Goal: Navigation & Orientation: Understand site structure

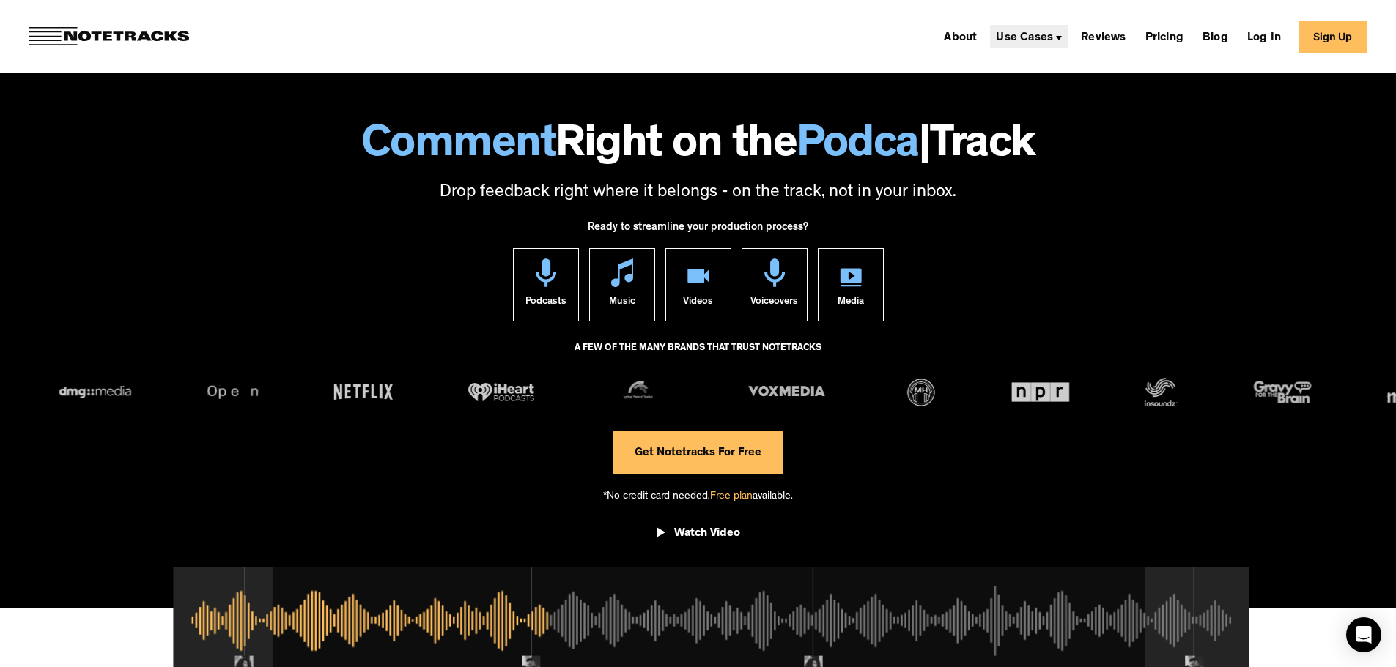
click at [1045, 37] on div "Use Cases" at bounding box center [1024, 38] width 57 height 12
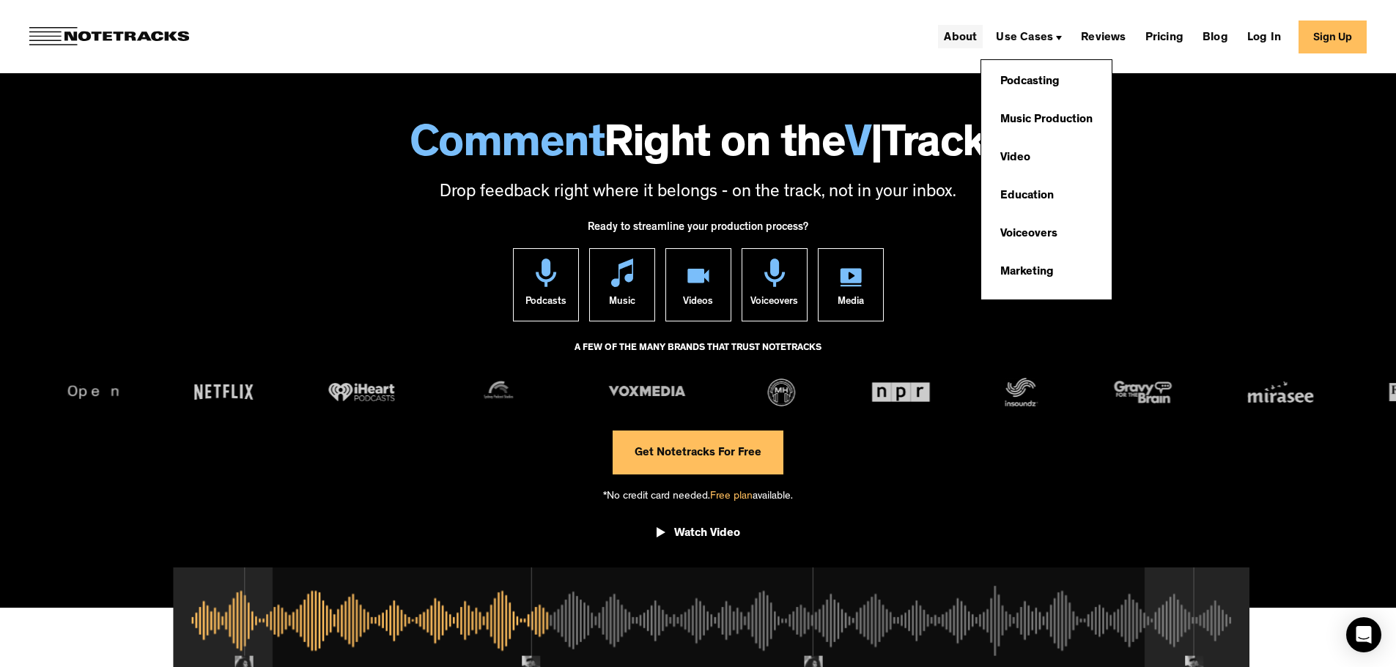
click at [973, 42] on link "About" at bounding box center [960, 36] width 45 height 23
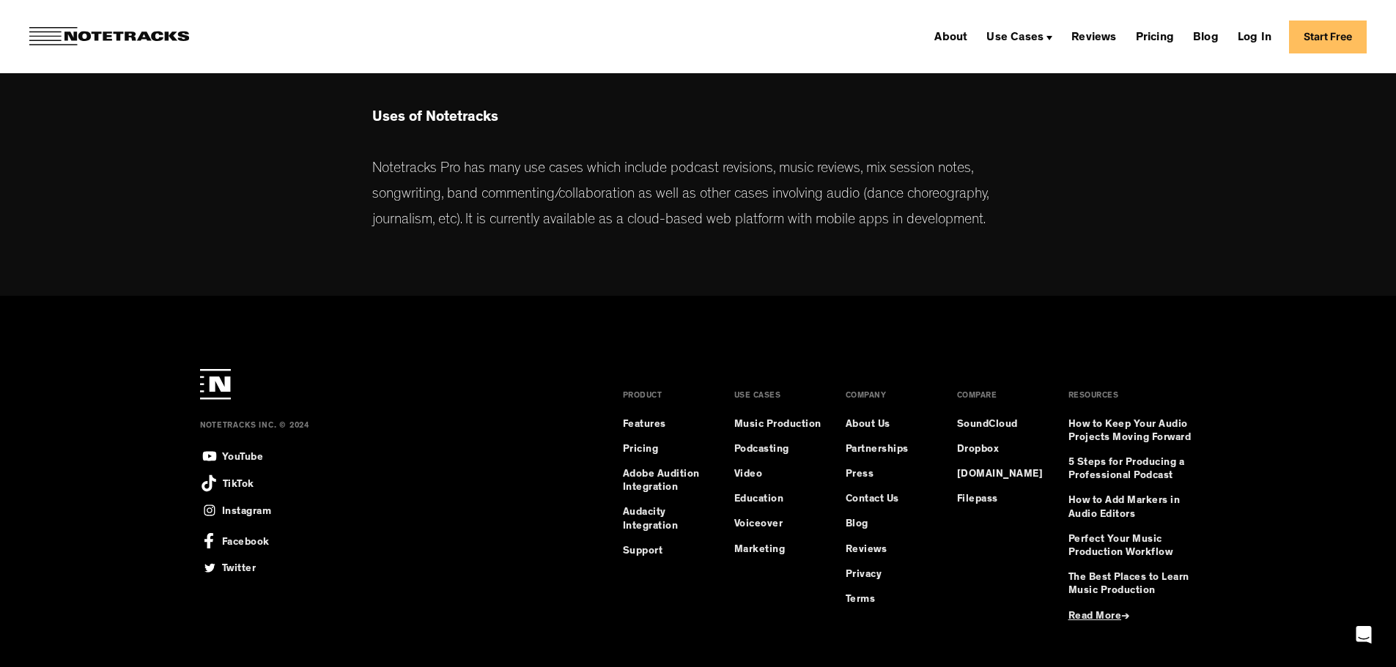
scroll to position [793, 0]
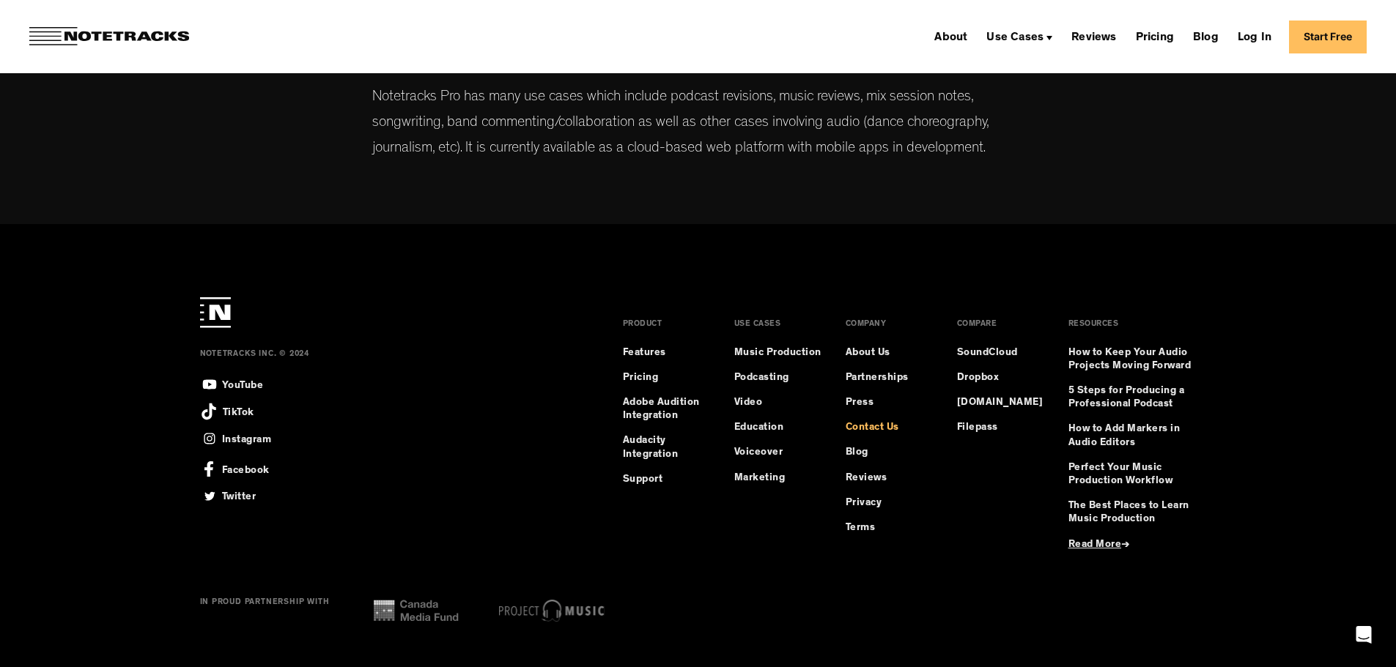
click at [871, 429] on link "Contact Us" at bounding box center [871, 427] width 53 height 13
click at [1030, 42] on div "Use Cases" at bounding box center [1014, 38] width 57 height 12
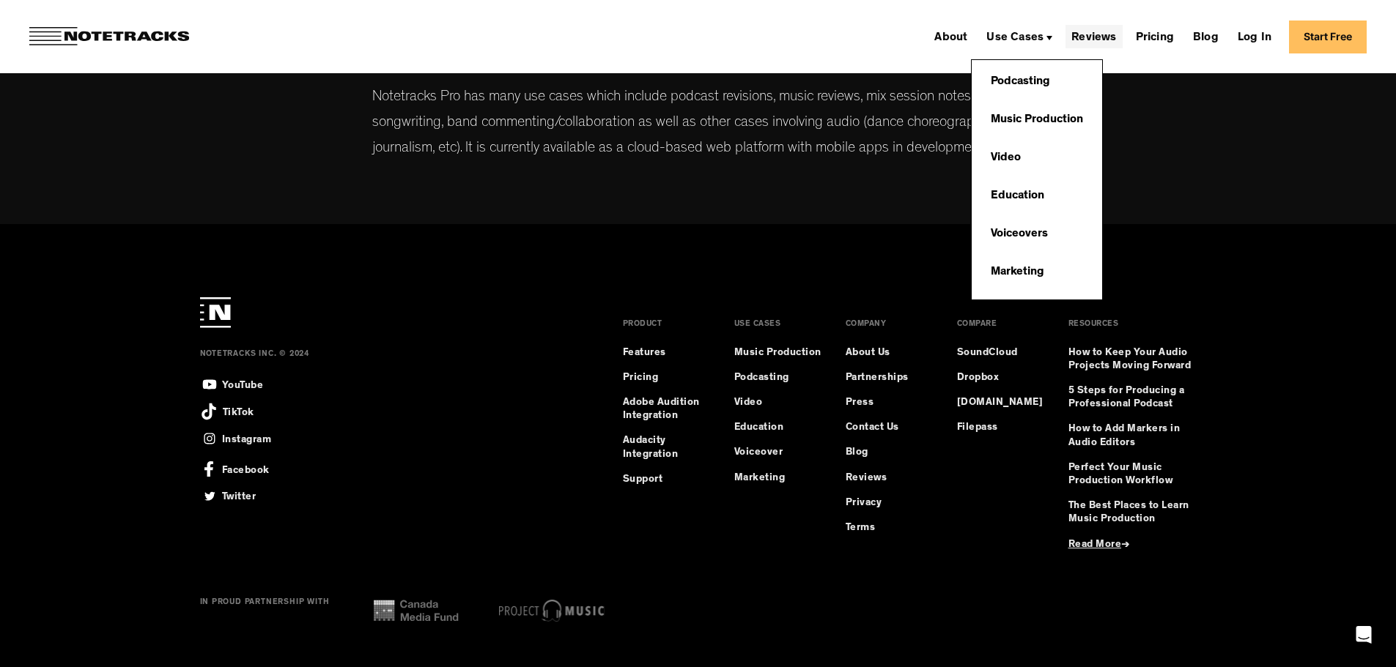
click at [1117, 41] on link "Reviews" at bounding box center [1093, 36] width 56 height 23
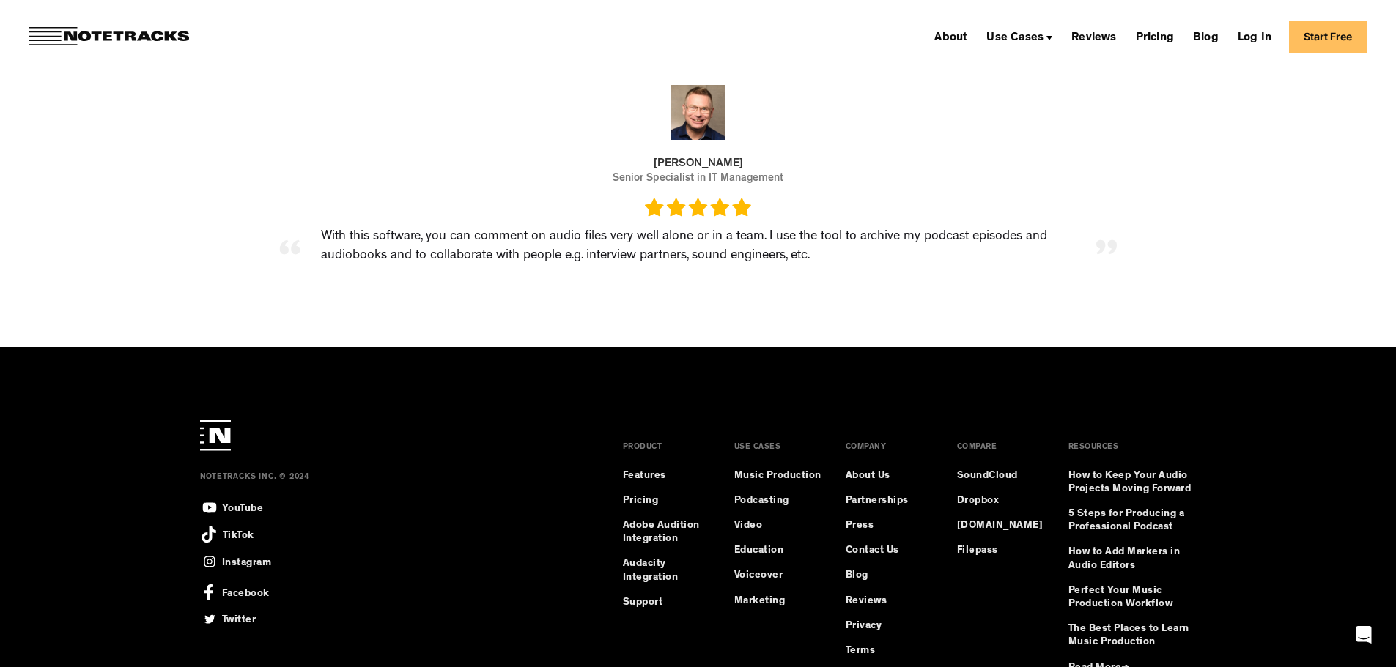
scroll to position [3139, 0]
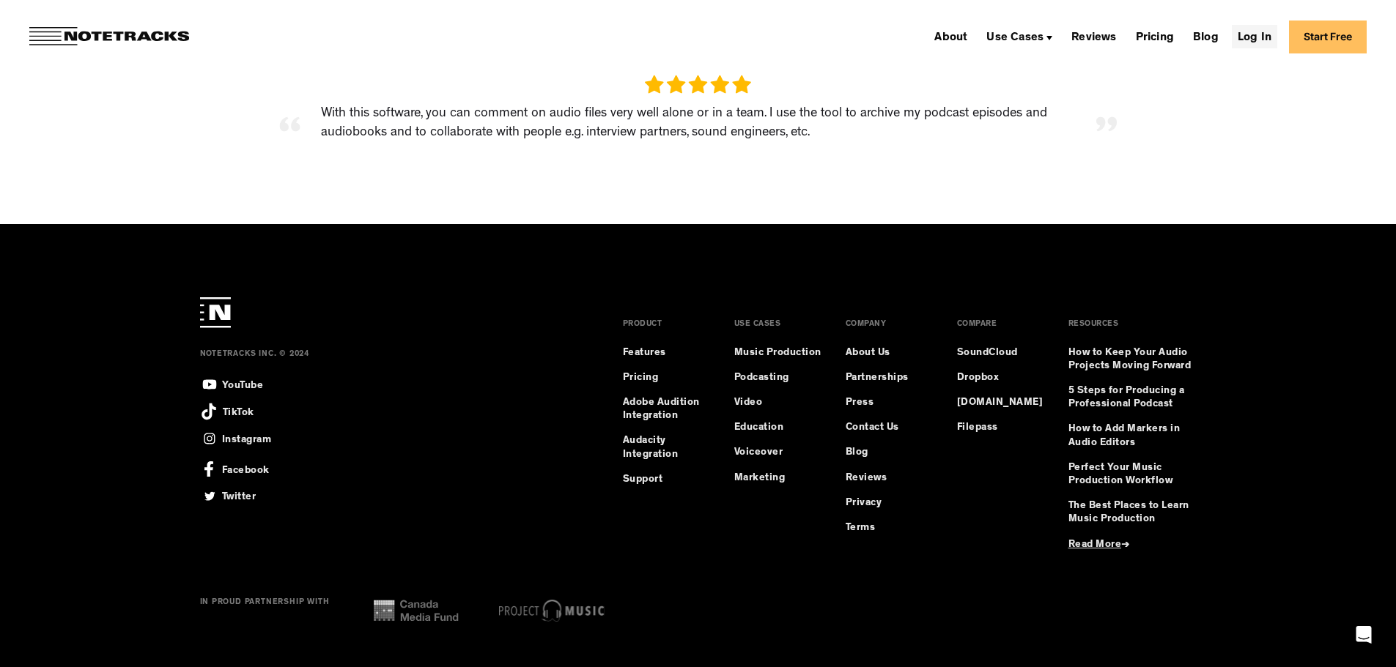
click at [1256, 37] on link "Log In" at bounding box center [1253, 36] width 45 height 23
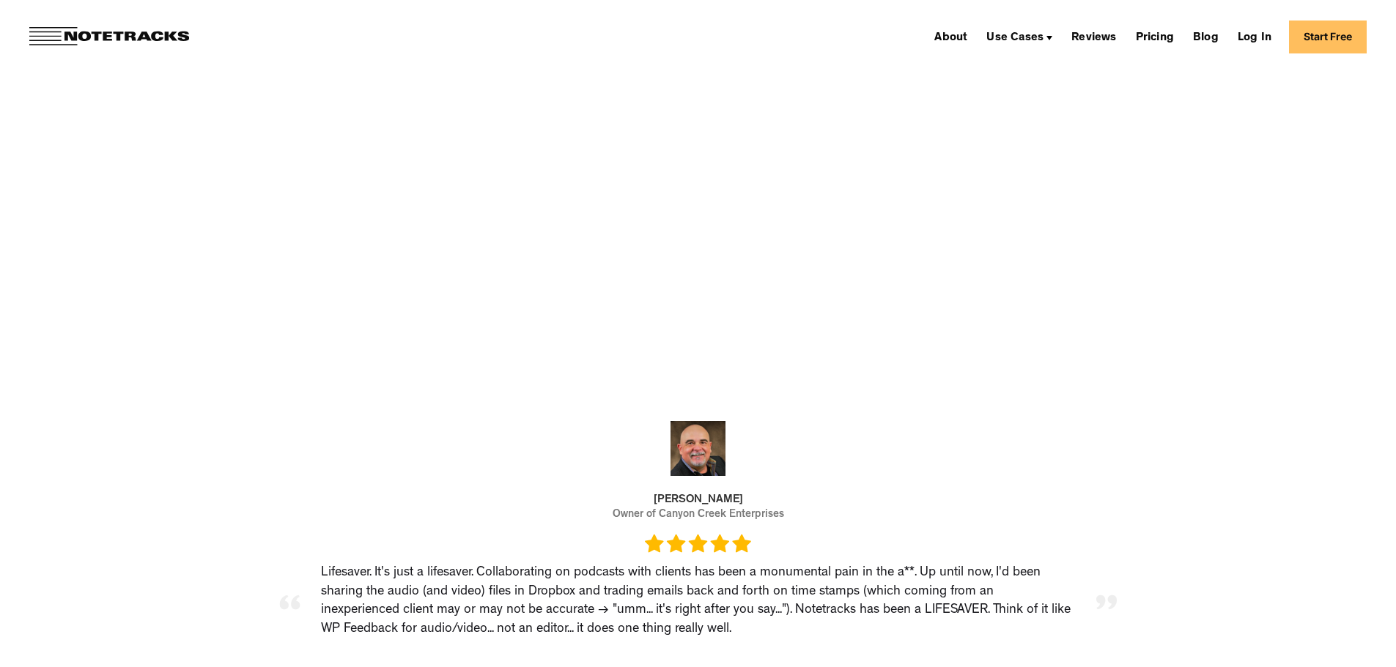
scroll to position [3139, 0]
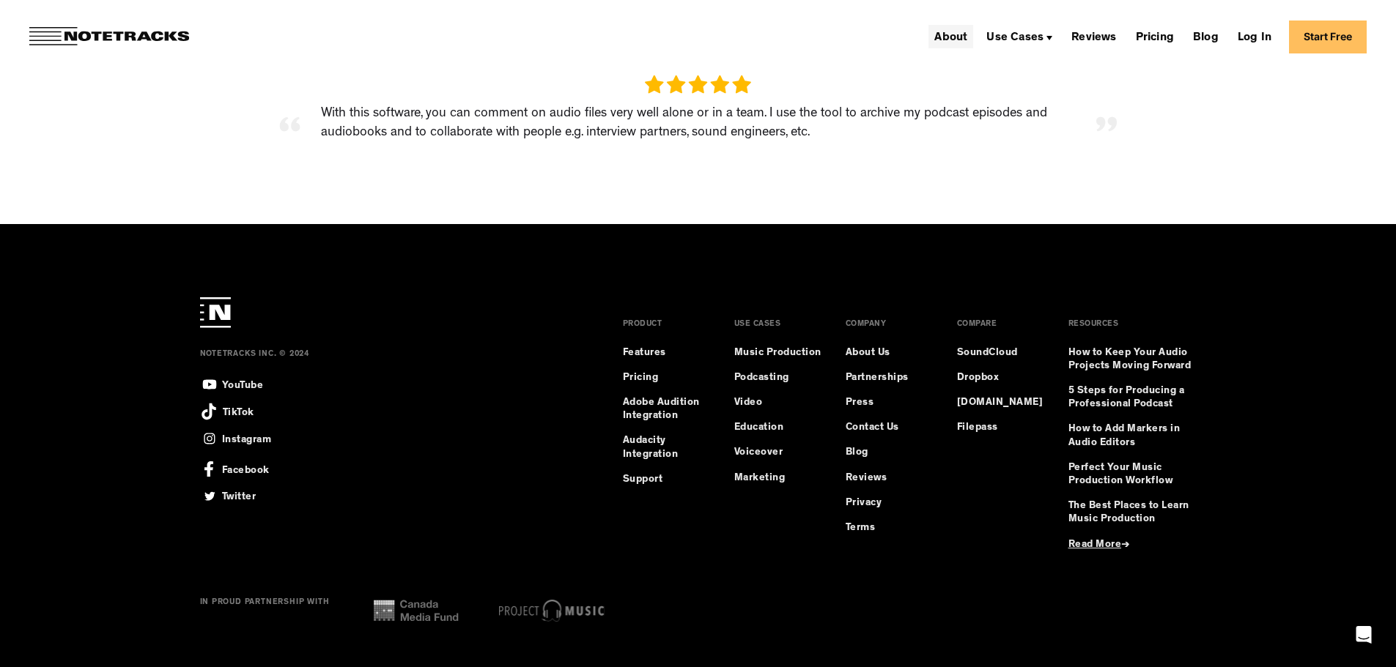
click at [967, 37] on link "About" at bounding box center [950, 36] width 45 height 23
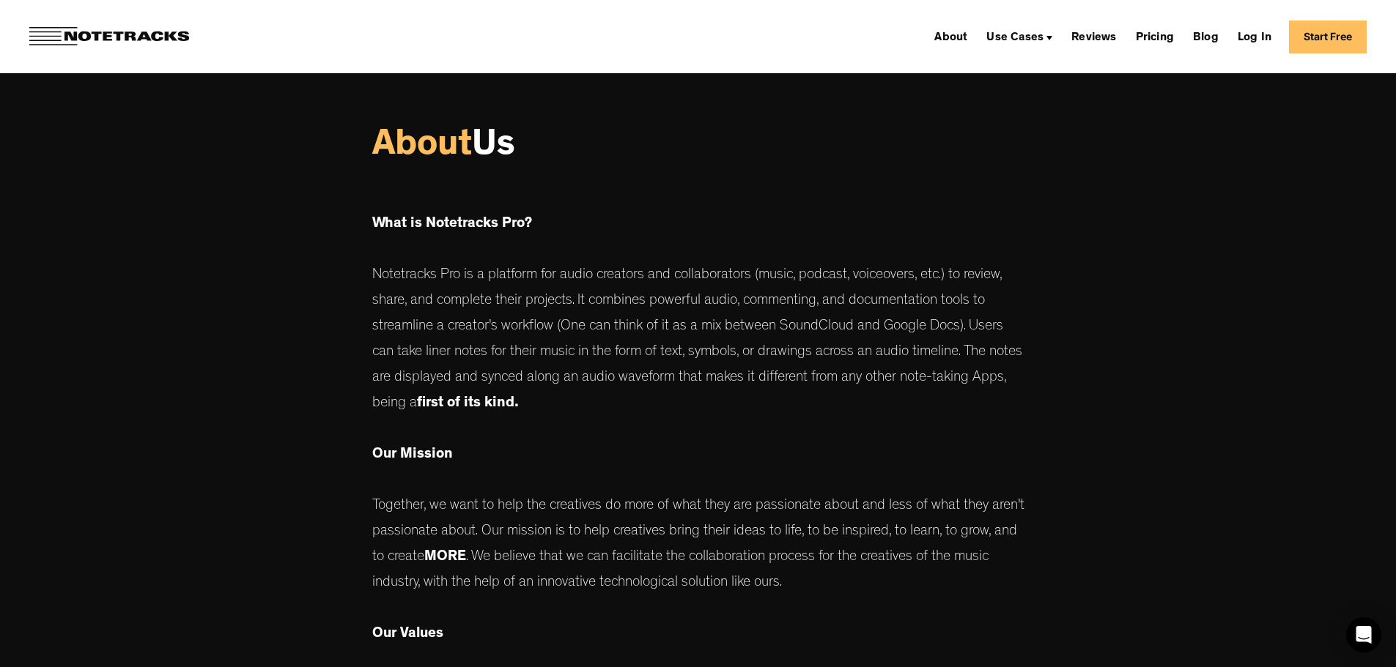
click at [620, 167] on h1 "About Us" at bounding box center [698, 148] width 652 height 46
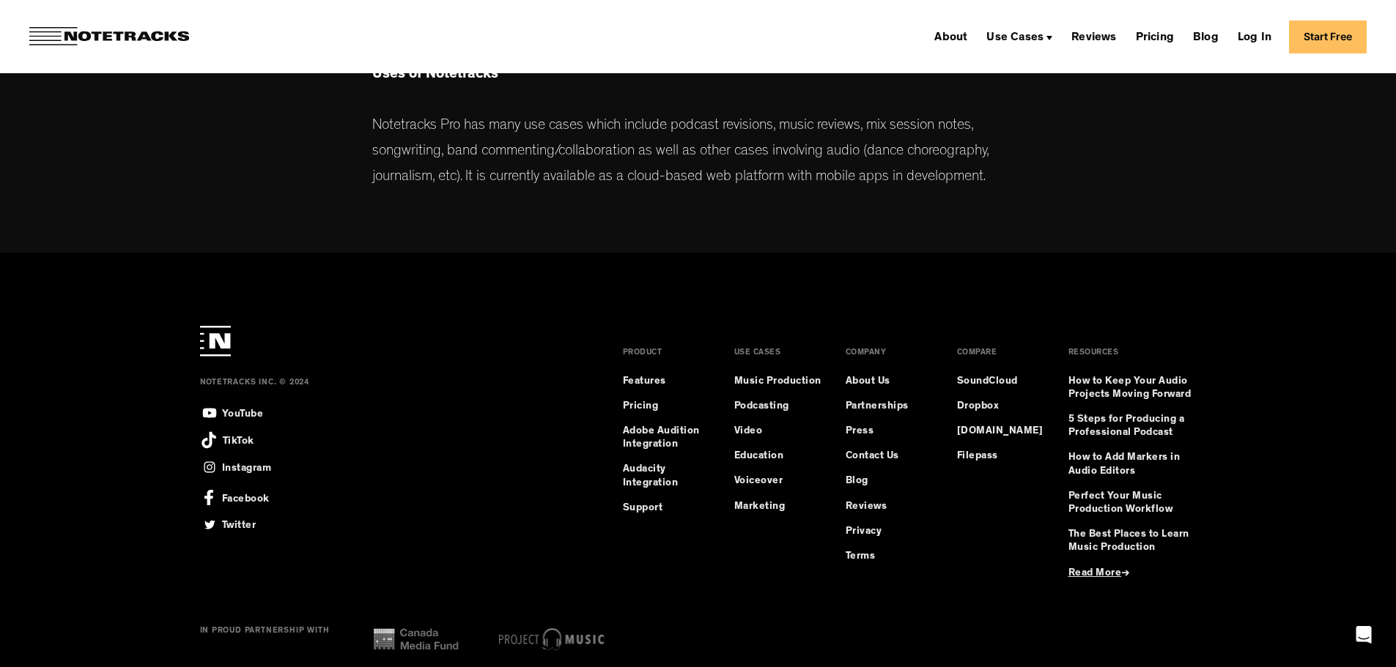
scroll to position [793, 0]
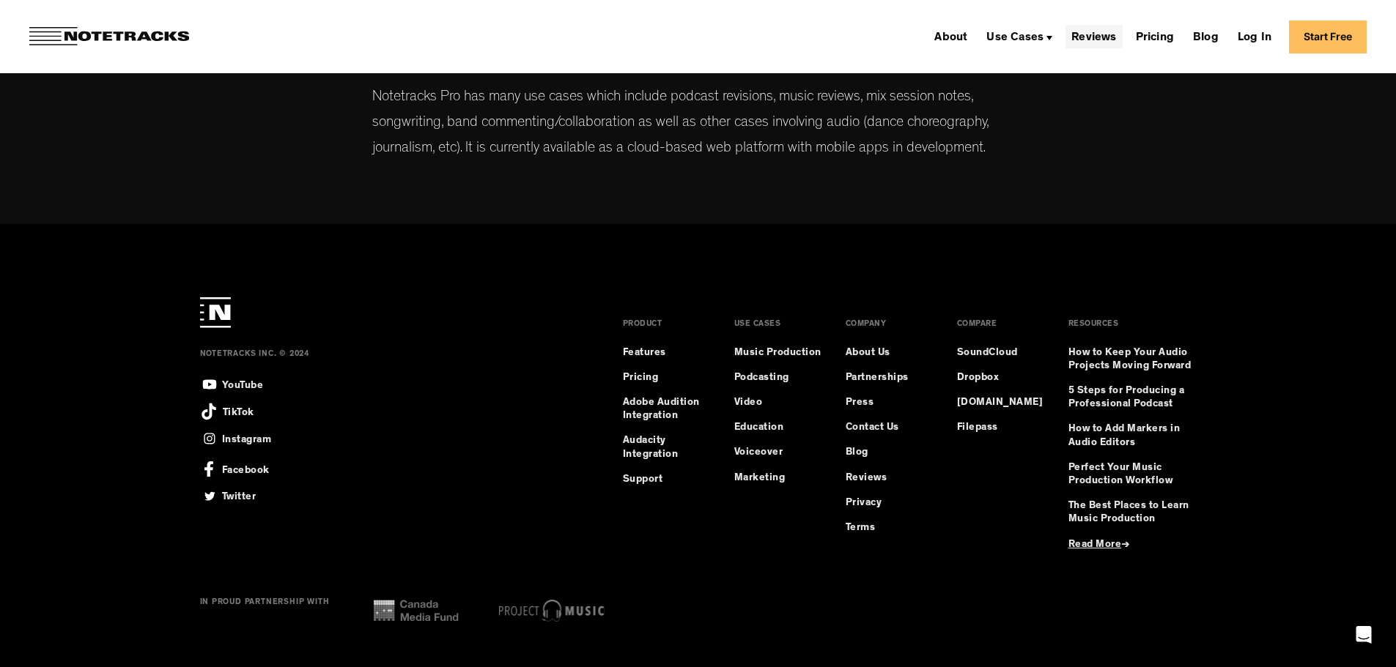
click at [1100, 40] on link "Reviews" at bounding box center [1093, 36] width 56 height 23
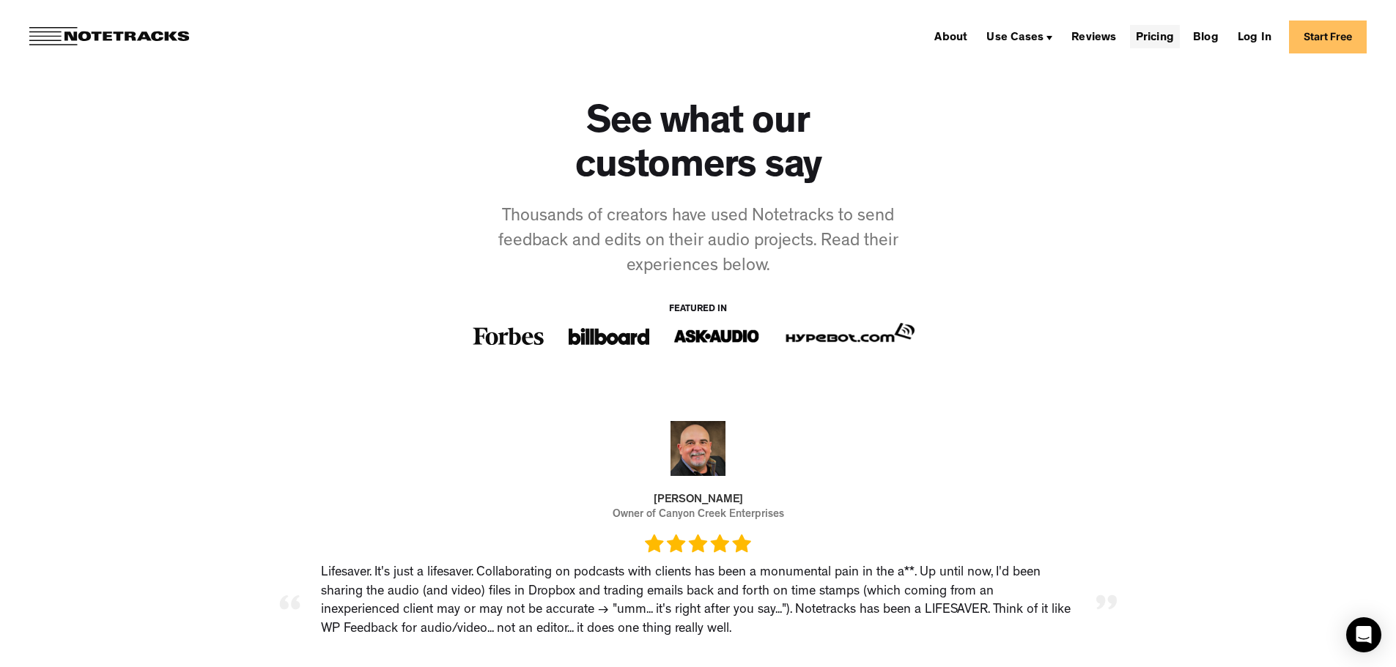
click at [1170, 40] on link "Pricing" at bounding box center [1155, 36] width 50 height 23
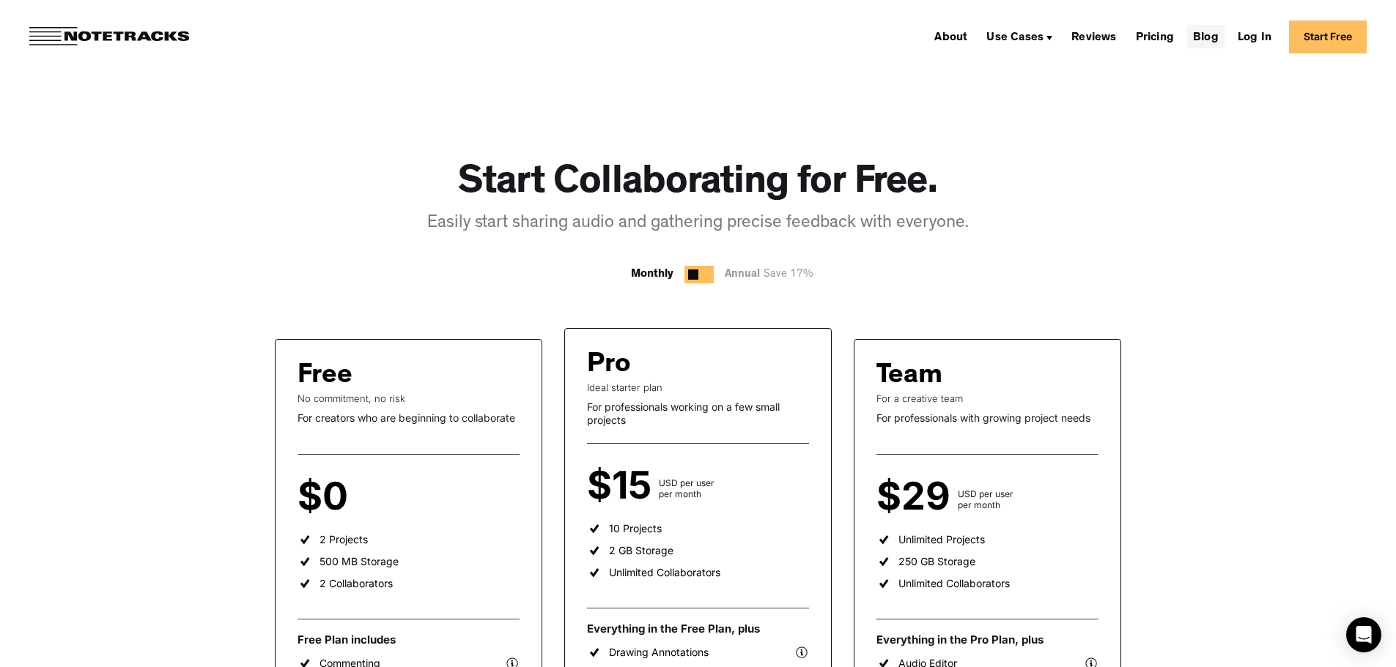
click at [1219, 44] on link "Blog" at bounding box center [1205, 36] width 37 height 23
click at [1245, 33] on link "Log In" at bounding box center [1253, 36] width 45 height 23
click at [957, 36] on link "About" at bounding box center [950, 36] width 45 height 23
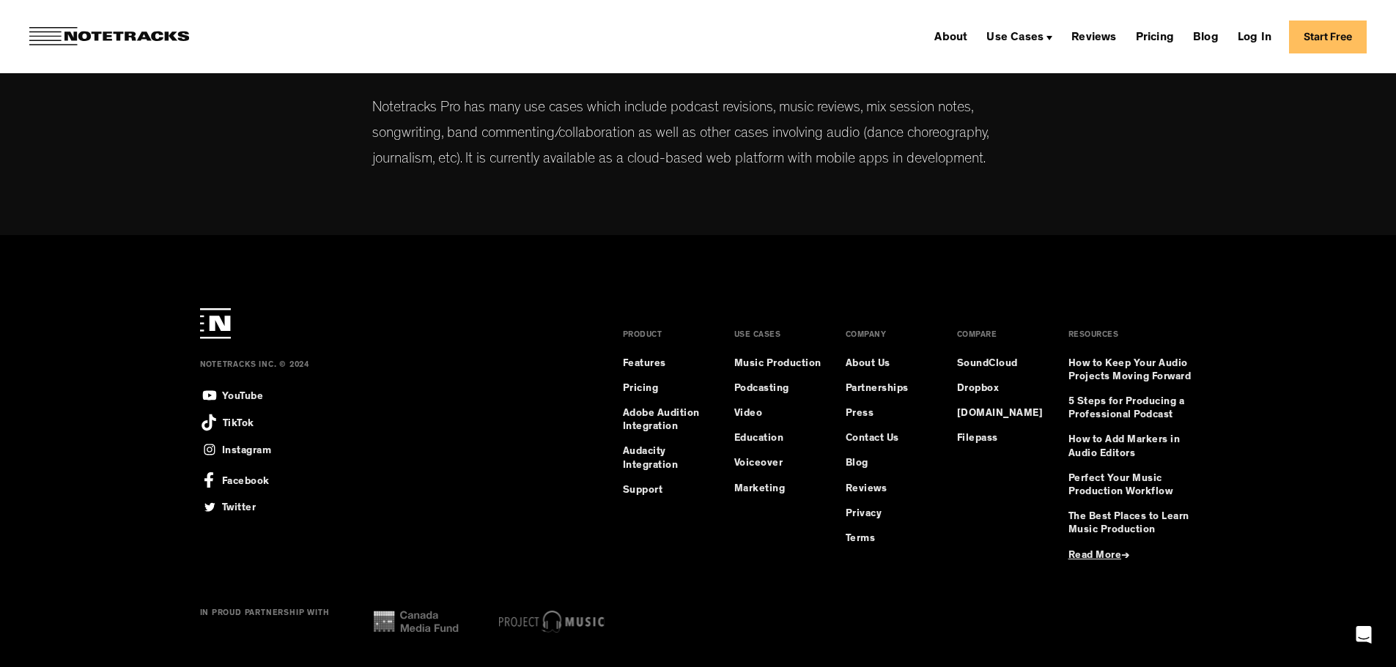
scroll to position [793, 0]
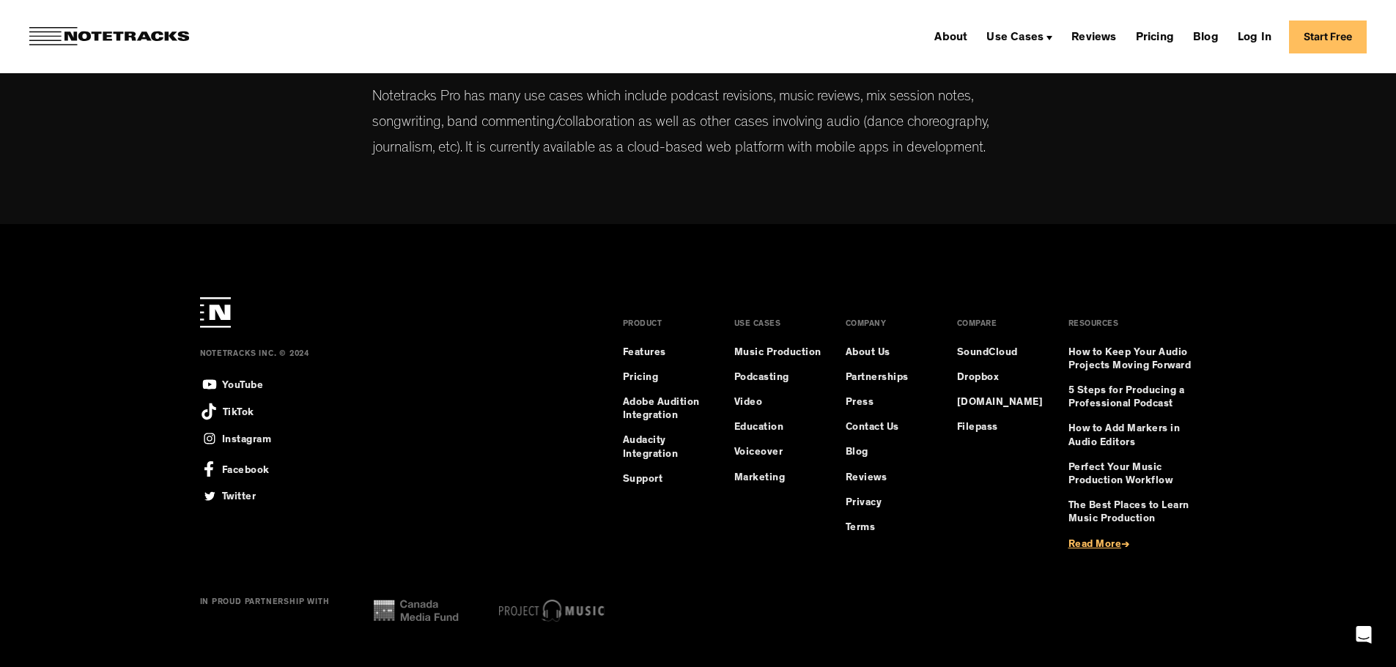
click at [1103, 544] on span "Read More" at bounding box center [1094, 545] width 53 height 10
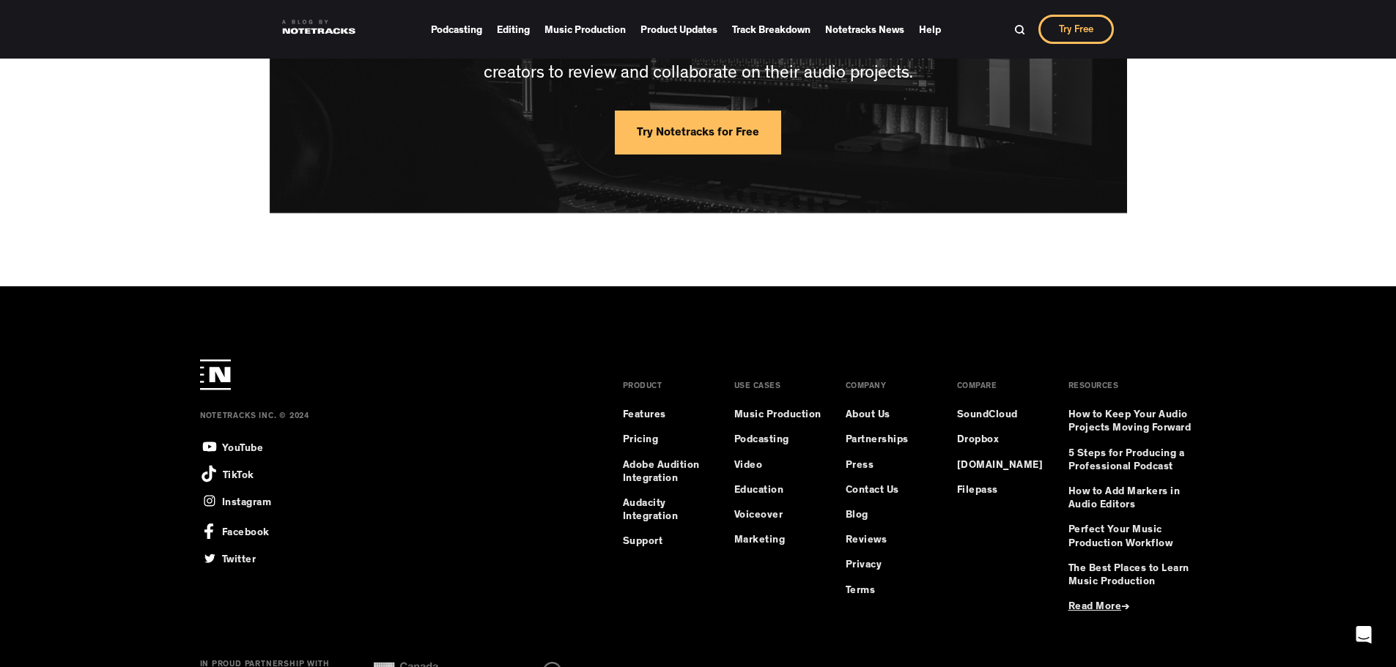
scroll to position [2229, 0]
